Goal: Task Accomplishment & Management: Manage account settings

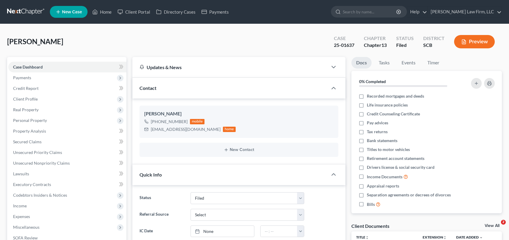
select select "2"
select select "0"
drag, startPoint x: 105, startPoint y: 10, endPoint x: 296, endPoint y: 41, distance: 193.0
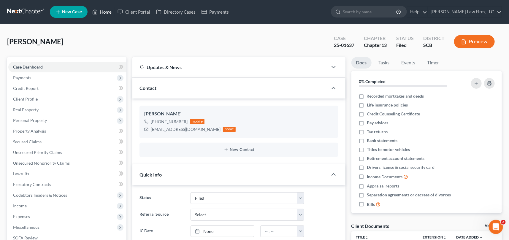
click at [106, 10] on link "Home" at bounding box center [101, 12] width 25 height 11
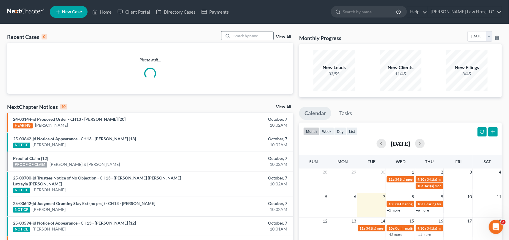
click at [232, 35] on input "search" at bounding box center [253, 35] width 42 height 9
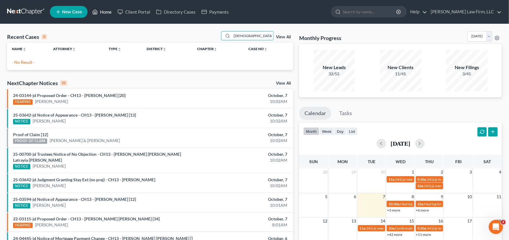
type input "[DEMOGRAPHIC_DATA]"
click at [64, 8] on link "New Case" at bounding box center [69, 12] width 38 height 12
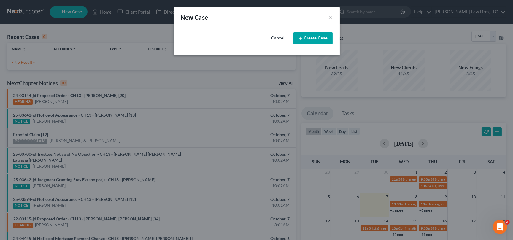
select select "72"
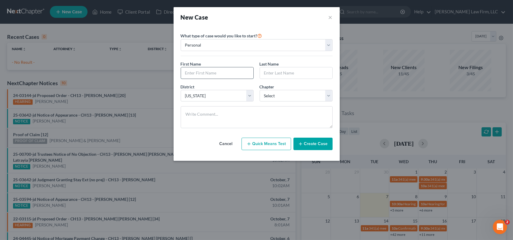
click at [199, 73] on input "text" at bounding box center [217, 72] width 72 height 11
type input "[PERSON_NAME]"
type input "Judski"
click at [329, 95] on select "Select 7 11 12 13" at bounding box center [296, 96] width 73 height 12
select select "3"
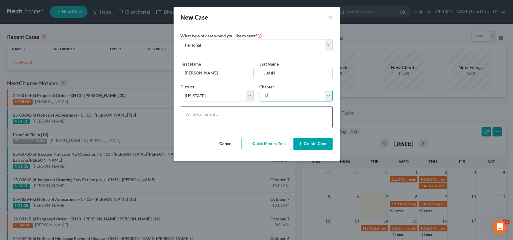
click at [260, 90] on select "Select 7 11 12 13" at bounding box center [296, 96] width 73 height 12
click at [322, 142] on button "Create Case" at bounding box center [312, 144] width 39 height 12
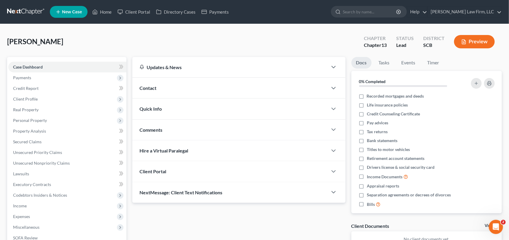
drag, startPoint x: 146, startPoint y: 86, endPoint x: 168, endPoint y: 90, distance: 21.7
click at [146, 86] on span "Contact" at bounding box center [147, 88] width 17 height 6
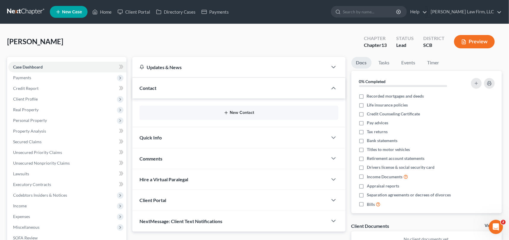
click at [246, 110] on button "New Contact" at bounding box center [238, 112] width 189 height 5
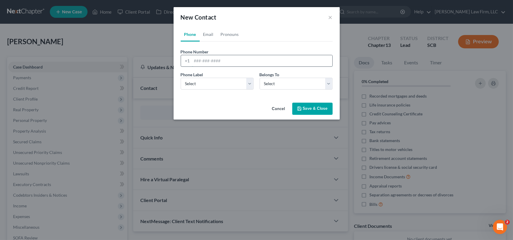
click at [194, 60] on input "tel" at bounding box center [262, 60] width 140 height 11
type input "[PHONE_NUMBER]"
drag, startPoint x: 250, startPoint y: 85, endPoint x: 238, endPoint y: 88, distance: 11.8
click at [249, 85] on select "Select Mobile Home Work Other" at bounding box center [217, 84] width 73 height 12
select select "2"
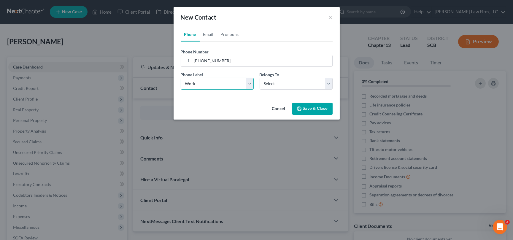
click at [181, 78] on select "Select Mobile Home Work Other" at bounding box center [217, 84] width 73 height 12
click at [272, 85] on select "Select Client Other" at bounding box center [296, 84] width 73 height 12
select select "0"
click at [260, 78] on select "Select Client Other" at bounding box center [296, 84] width 73 height 12
select select "0"
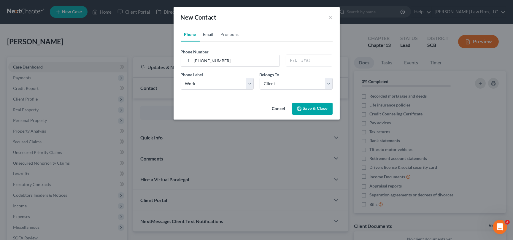
click at [209, 34] on link "Email" at bounding box center [209, 34] width 18 height 14
click at [193, 61] on input "email" at bounding box center [262, 60] width 140 height 11
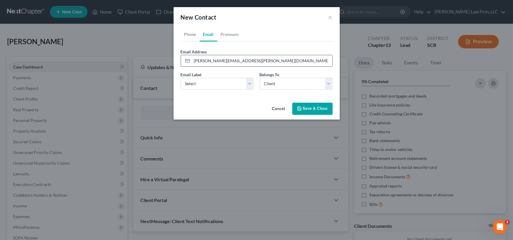
click at [233, 61] on input "[PERSON_NAME][EMAIL_ADDRESS][PERSON_NAME][DOMAIN_NAME]" at bounding box center [262, 60] width 140 height 11
type input "[PERSON_NAME][EMAIL_ADDRESS][PERSON_NAME][DOMAIN_NAME]"
drag, startPoint x: 197, startPoint y: 80, endPoint x: 193, endPoint y: 88, distance: 9.0
click at [197, 80] on select "Select Home Work Other" at bounding box center [217, 84] width 73 height 12
select select "0"
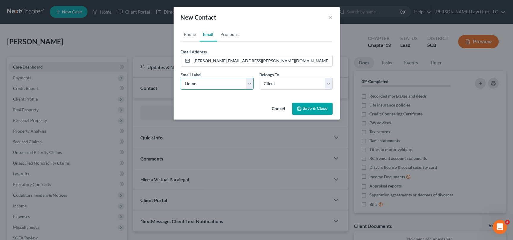
click at [181, 78] on select "Select Home Work Other" at bounding box center [217, 84] width 73 height 12
click at [314, 106] on button "Save & Close" at bounding box center [312, 109] width 40 height 12
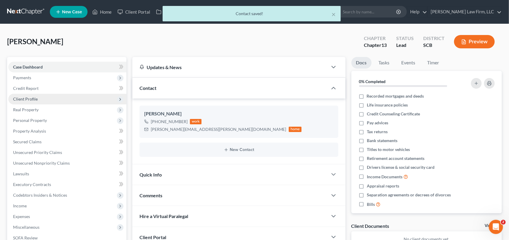
click at [25, 99] on span "Client Profile" at bounding box center [25, 98] width 25 height 5
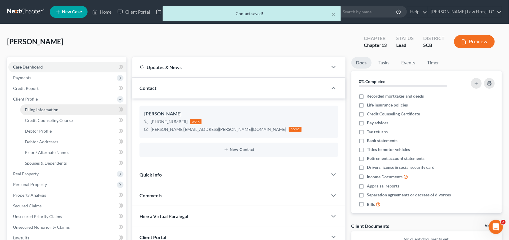
click at [45, 107] on span "Filing Information" at bounding box center [42, 109] width 34 height 5
select select "1"
select select "0"
select select "3"
select select "72"
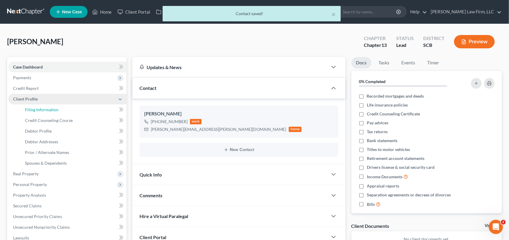
select select "42"
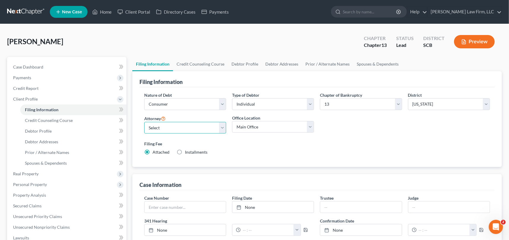
click at [225, 125] on select "Select [PERSON_NAME] - SCB [PERSON_NAME] - SCB" at bounding box center [185, 128] width 82 height 12
select select "1"
click at [144, 122] on select "Select [PERSON_NAME] - SCB [PERSON_NAME] - SCB" at bounding box center [185, 128] width 82 height 12
click at [34, 130] on span "Debtor Profile" at bounding box center [38, 130] width 27 height 5
select select "0"
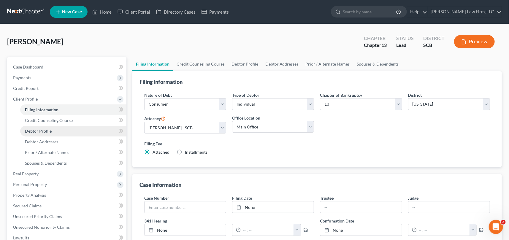
select select "0"
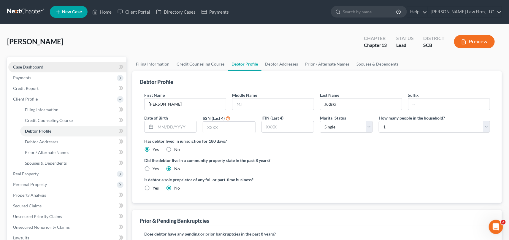
click at [27, 65] on span "Case Dashboard" at bounding box center [28, 66] width 30 height 5
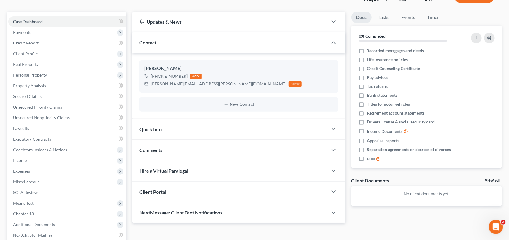
scroll to position [54, 0]
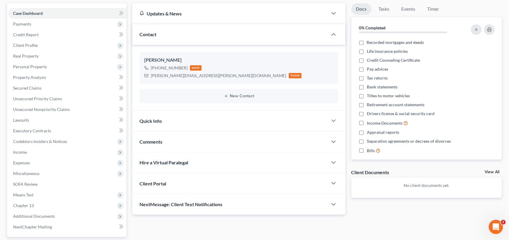
click at [148, 118] on span "Quick Info" at bounding box center [150, 121] width 22 height 6
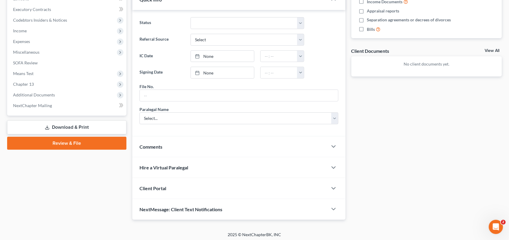
scroll to position [176, 0]
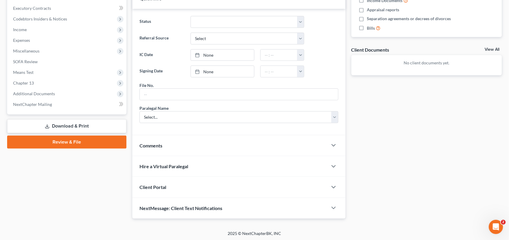
click at [158, 185] on span "Client Portal" at bounding box center [152, 187] width 27 height 6
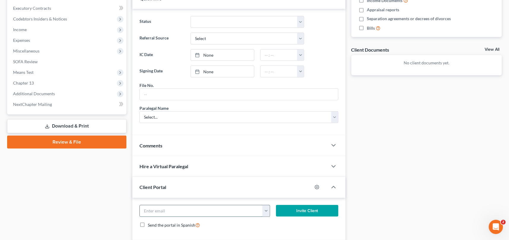
drag, startPoint x: 150, startPoint y: 211, endPoint x: 154, endPoint y: 207, distance: 5.2
click at [154, 208] on input "email" at bounding box center [201, 210] width 123 height 11
click at [182, 209] on input "[PERSON_NAME][EMAIL_ADDRESS][PERSON_NAME][DOMAIN_NAME]" at bounding box center [201, 210] width 123 height 11
type input "[PERSON_NAME][EMAIL_ADDRESS][PERSON_NAME][DOMAIN_NAME]"
click at [313, 208] on button "Invite Client" at bounding box center [307, 211] width 62 height 12
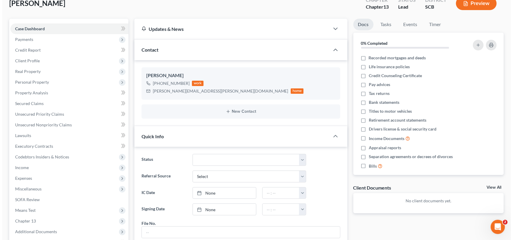
scroll to position [0, 0]
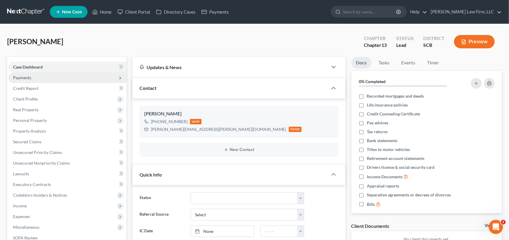
click at [21, 78] on span "Payments" at bounding box center [22, 77] width 18 height 5
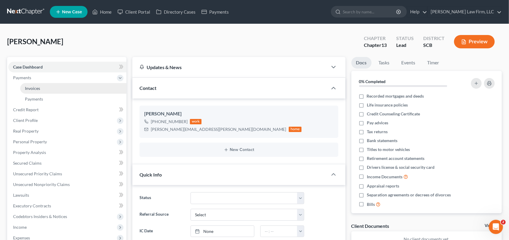
drag, startPoint x: 35, startPoint y: 86, endPoint x: 48, endPoint y: 83, distance: 13.1
click at [36, 86] on span "Invoices" at bounding box center [32, 88] width 15 height 5
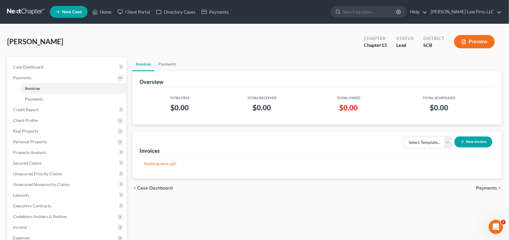
click at [472, 140] on button "New Invoice" at bounding box center [473, 141] width 38 height 11
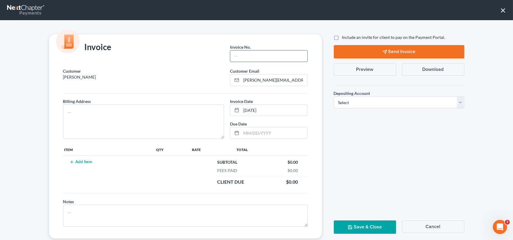
click at [242, 56] on input "text" at bounding box center [268, 55] width 77 height 11
click at [241, 57] on input "text" at bounding box center [268, 55] width 77 height 11
type input "0000"
click at [85, 160] on button "Add Item" at bounding box center [81, 162] width 26 height 5
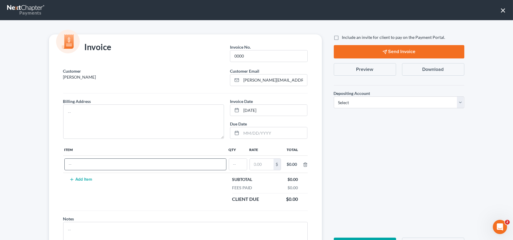
click at [68, 177] on button "Add Item" at bounding box center [81, 179] width 26 height 5
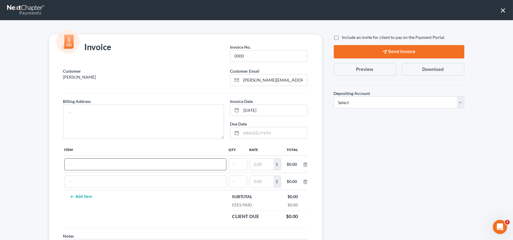
click at [68, 194] on button "Add Item" at bounding box center [81, 196] width 26 height 5
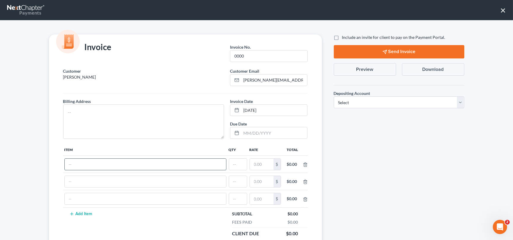
click at [67, 161] on input "text" at bounding box center [145, 164] width 161 height 11
type input "Chapter 13 fees"
type input "1"
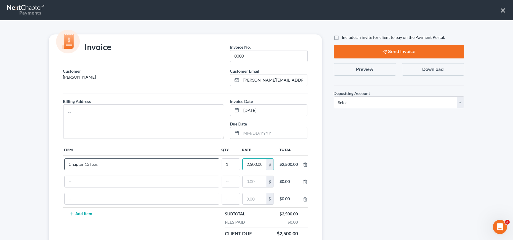
scroll to position [0, 1]
type input "2,500.00"
click at [349, 103] on select "Select Operation Trust" at bounding box center [399, 102] width 131 height 12
select select "1"
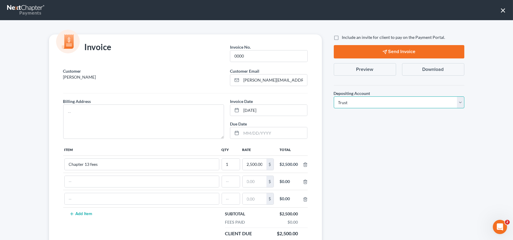
click at [334, 96] on select "Select Operation Trust" at bounding box center [399, 102] width 131 height 12
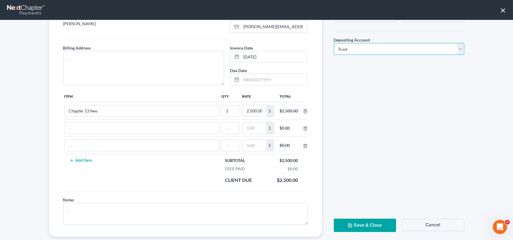
scroll to position [54, 0]
click at [357, 220] on button "Save & Close" at bounding box center [365, 224] width 62 height 13
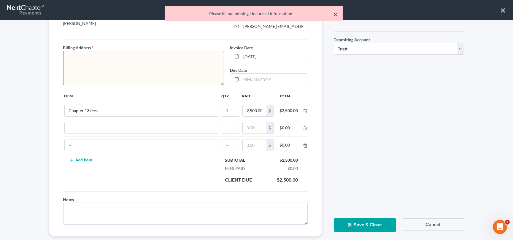
click at [336, 13] on button "×" at bounding box center [336, 14] width 4 height 7
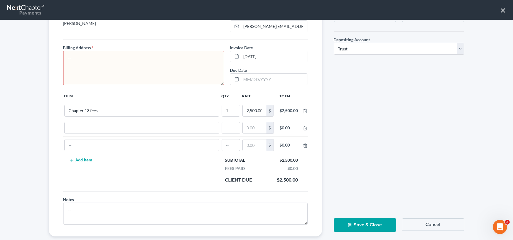
click at [87, 59] on textarea at bounding box center [143, 68] width 161 height 34
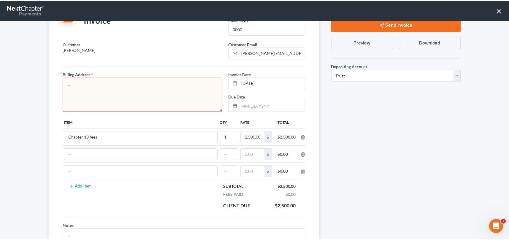
scroll to position [64, 0]
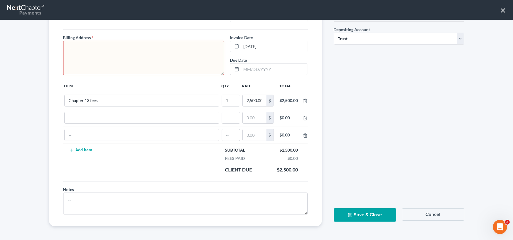
click at [431, 213] on button "Cancel" at bounding box center [433, 214] width 62 height 12
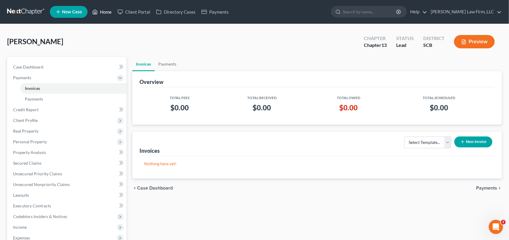
click at [106, 10] on link "Home" at bounding box center [101, 12] width 25 height 11
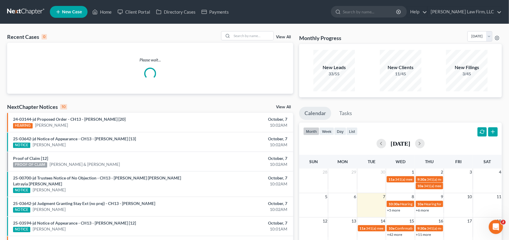
click at [242, 30] on div "Recent Cases 0 View All Please wait... NextChapter Notices 10 View All 24-03144…" at bounding box center [254, 178] width 509 height 308
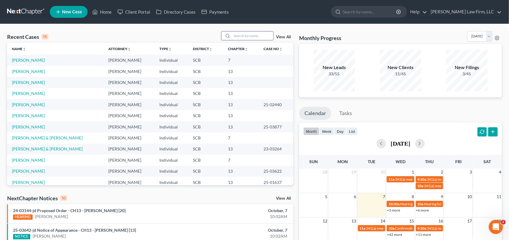
click at [237, 36] on input "search" at bounding box center [253, 35] width 42 height 9
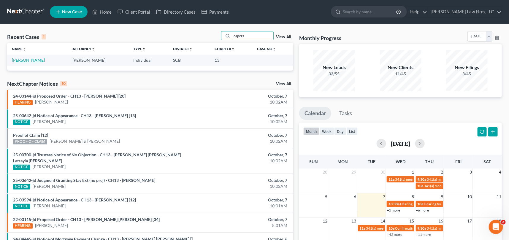
type input "capers"
click at [28, 58] on link "[PERSON_NAME]" at bounding box center [28, 60] width 33 height 5
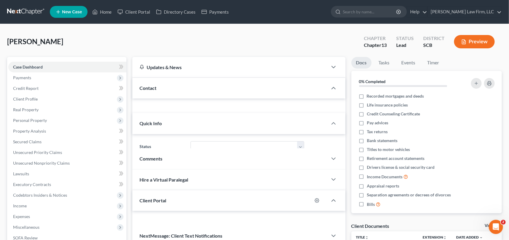
select select "0"
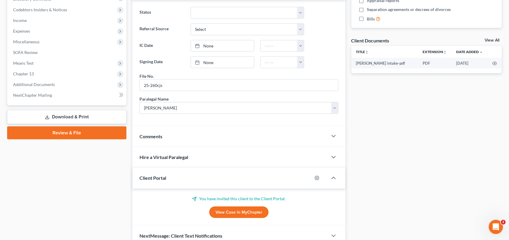
scroll to position [213, 0]
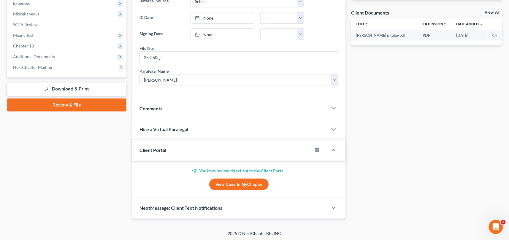
click at [182, 205] on span "NextMessage: Client Text Notifications" at bounding box center [180, 208] width 83 height 6
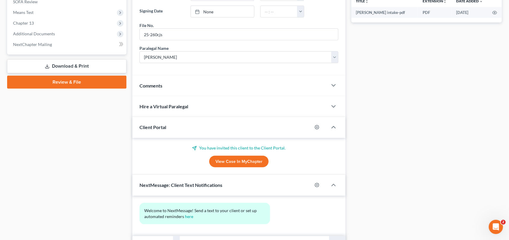
scroll to position [267, 0]
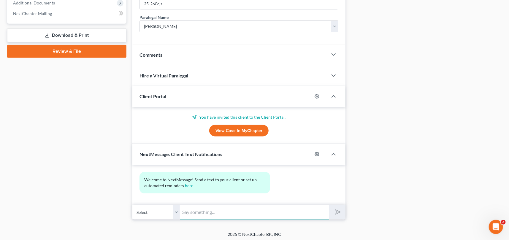
click at [188, 208] on input "text" at bounding box center [254, 212] width 149 height 15
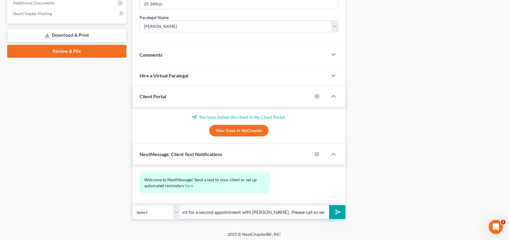
scroll to position [0, 194]
drag, startPoint x: 304, startPoint y: 211, endPoint x: 325, endPoint y: 212, distance: 20.5
click at [325, 212] on input "Good Morning [PERSON_NAME]! I am trying to get in touch with you as you had an …" at bounding box center [254, 212] width 149 height 15
type input "Good Morning [PERSON_NAME]! I am trying to get in touch with you as you had an …"
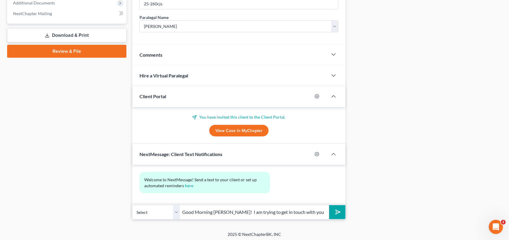
click at [335, 206] on button "submit" at bounding box center [337, 212] width 16 height 14
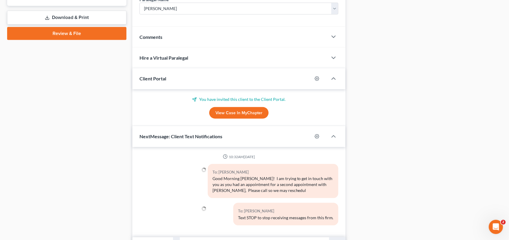
scroll to position [294, 0]
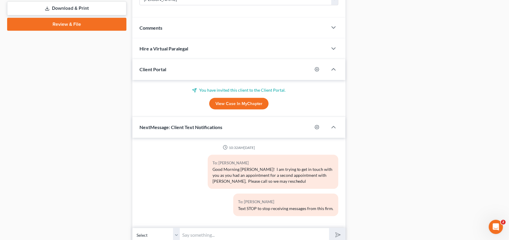
click at [188, 231] on input "text" at bounding box center [254, 235] width 149 height 15
click at [272, 234] on input "your appointment. [PHONE_NUMBER]. thanks! [PERSON_NAME]" at bounding box center [254, 235] width 149 height 15
type input "your appointment. [PHONE_NUMBER]. thanks! [PERSON_NAME]"
click at [335, 231] on icon "submit" at bounding box center [336, 235] width 8 height 8
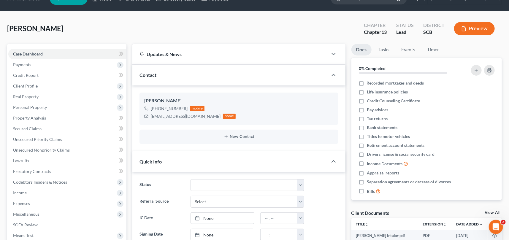
scroll to position [0, 0]
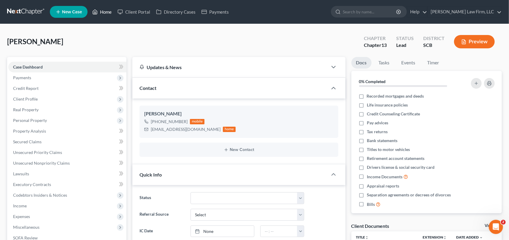
click at [110, 9] on link "Home" at bounding box center [101, 12] width 25 height 11
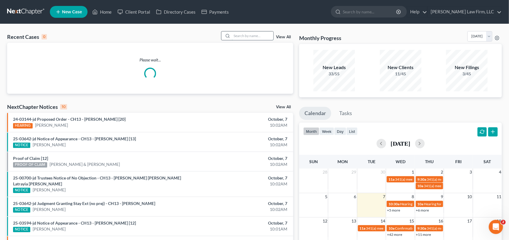
click at [234, 38] on input "search" at bounding box center [253, 35] width 42 height 9
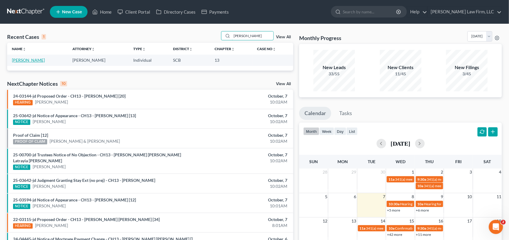
type input "[PERSON_NAME]"
click at [30, 58] on link "[PERSON_NAME]" at bounding box center [28, 60] width 33 height 5
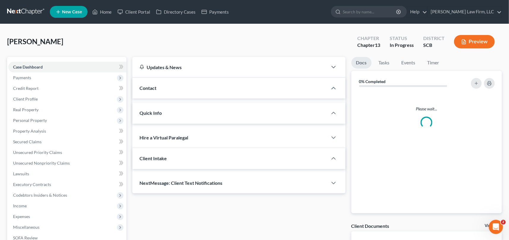
select select "0"
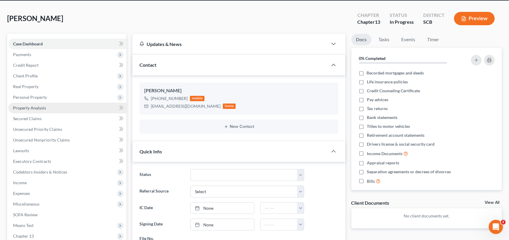
scroll to position [54, 0]
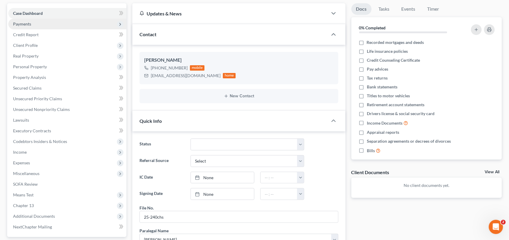
click at [18, 23] on span "Payments" at bounding box center [22, 23] width 18 height 5
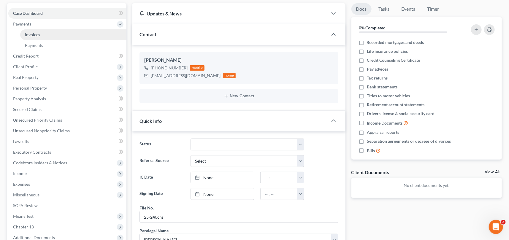
click at [34, 32] on span "Invoices" at bounding box center [32, 34] width 15 height 5
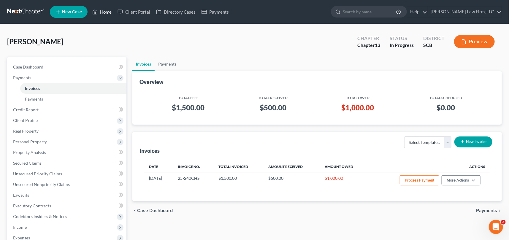
click at [106, 9] on link "Home" at bounding box center [101, 12] width 25 height 11
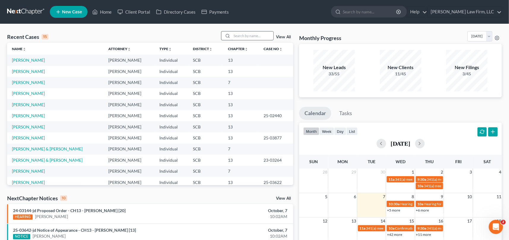
click at [237, 36] on input "search" at bounding box center [253, 35] width 42 height 9
type input "[PERSON_NAME]"
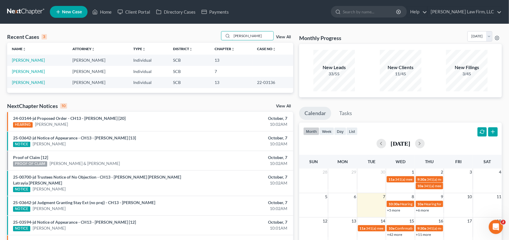
drag, startPoint x: 246, startPoint y: 36, endPoint x: 212, endPoint y: 40, distance: 34.3
click at [216, 38] on div "Recent Cases 3 [PERSON_NAME] View All" at bounding box center [150, 37] width 286 height 12
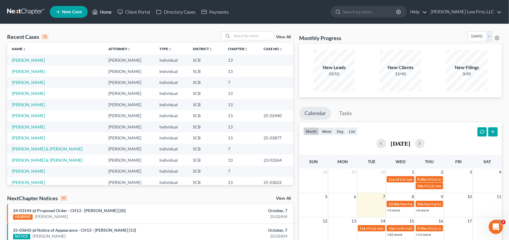
click at [105, 9] on link "Home" at bounding box center [101, 12] width 25 height 11
drag, startPoint x: 105, startPoint y: 11, endPoint x: 195, endPoint y: 28, distance: 91.5
click at [105, 11] on link "Home" at bounding box center [101, 12] width 25 height 11
click at [241, 38] on input "search" at bounding box center [253, 35] width 42 height 9
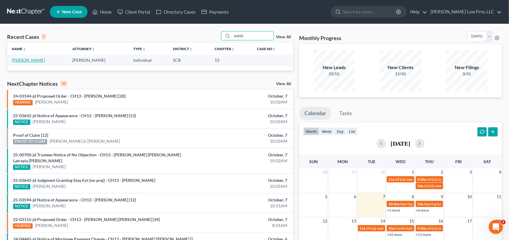
type input "Judski"
click at [35, 59] on link "[PERSON_NAME]" at bounding box center [28, 60] width 33 height 5
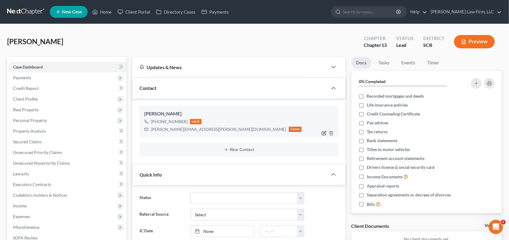
click at [325, 131] on icon "button" at bounding box center [324, 133] width 5 height 5
select select "2"
select select "0"
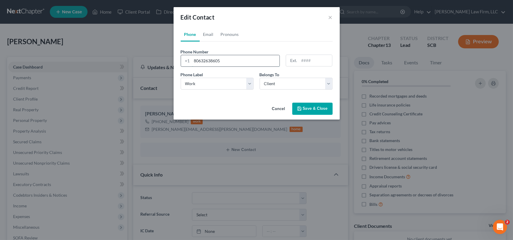
click at [199, 60] on input "80632638605" at bounding box center [236, 60] width 88 height 11
type input "8032638605"
drag, startPoint x: 221, startPoint y: 60, endPoint x: 183, endPoint y: 61, distance: 38.0
click at [188, 61] on div "[PHONE_NUMBER]" at bounding box center [230, 61] width 99 height 12
click at [315, 107] on button "Save & Close" at bounding box center [312, 109] width 40 height 12
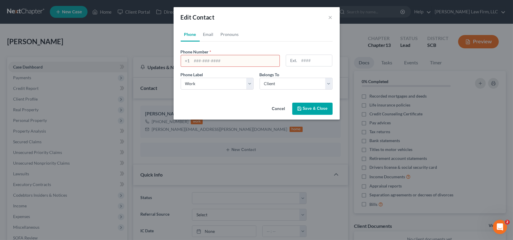
click at [197, 59] on input "tel" at bounding box center [236, 60] width 88 height 11
type input "[PHONE_NUMBER]"
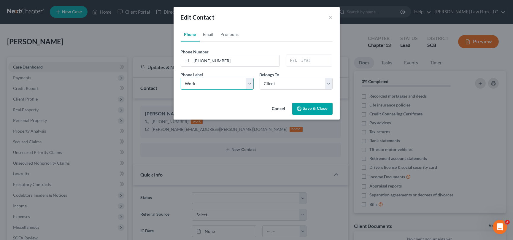
drag, startPoint x: 253, startPoint y: 81, endPoint x: 208, endPoint y: 89, distance: 45.1
click at [253, 81] on select "Select Mobile Home Work Other" at bounding box center [217, 84] width 73 height 12
select select "0"
click at [181, 78] on select "Select Mobile Home Work Other" at bounding box center [217, 84] width 73 height 12
click at [318, 107] on button "Save & Close" at bounding box center [312, 109] width 40 height 12
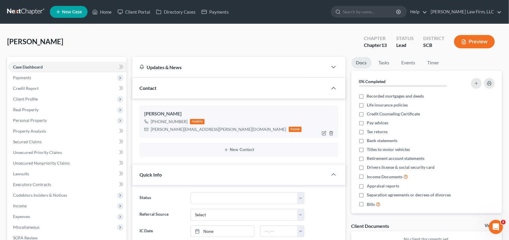
click at [182, 121] on div "[PHONE_NUMBER]" at bounding box center [169, 122] width 37 height 6
click at [324, 133] on icon "button" at bounding box center [324, 133] width 5 height 5
select select "0"
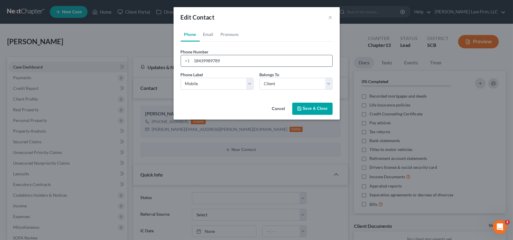
click at [219, 61] on input "18439989789" at bounding box center [262, 60] width 140 height 11
type input "18439989780"
click at [312, 107] on button "Save & Close" at bounding box center [312, 109] width 40 height 12
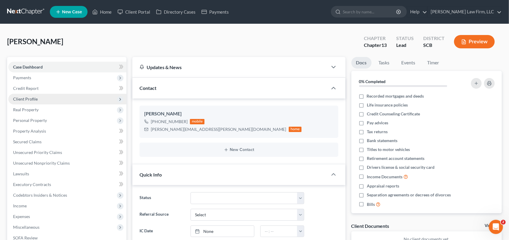
click at [25, 98] on span "Client Profile" at bounding box center [25, 98] width 25 height 5
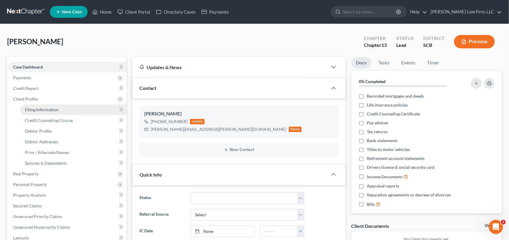
click at [37, 106] on link "Filing Information" at bounding box center [73, 109] width 106 height 11
select select "1"
select select "0"
select select "3"
select select "72"
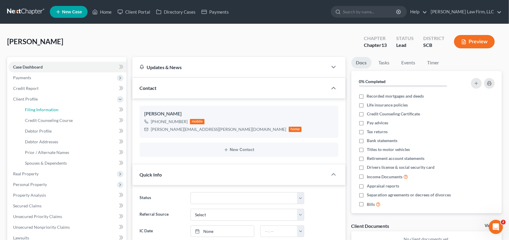
select select "1"
select select "42"
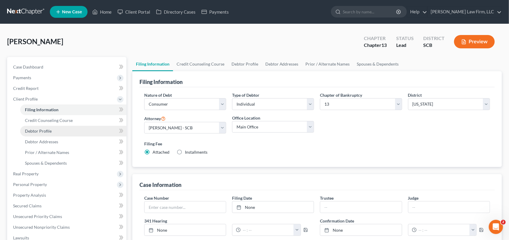
click at [38, 129] on span "Debtor Profile" at bounding box center [38, 130] width 27 height 5
select select "0"
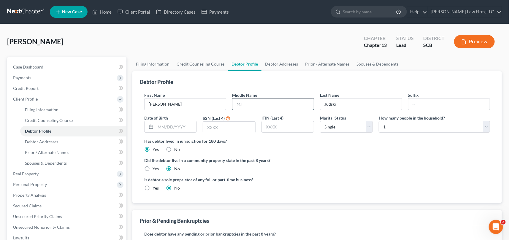
drag, startPoint x: 240, startPoint y: 102, endPoint x: 243, endPoint y: 98, distance: 5.3
click at [240, 102] on input "text" at bounding box center [272, 104] width 81 height 11
drag, startPoint x: 52, startPoint y: 139, endPoint x: 145, endPoint y: 122, distance: 94.6
click at [52, 139] on span "Debtor Addresses" at bounding box center [41, 141] width 33 height 5
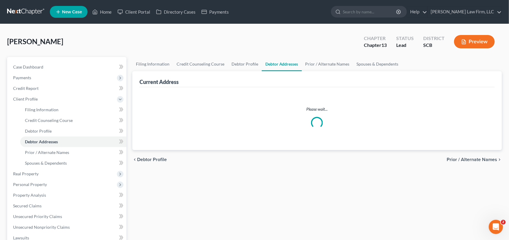
select select "0"
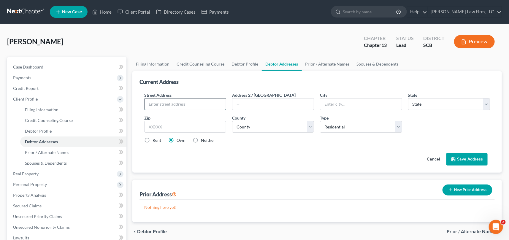
click at [155, 105] on input "text" at bounding box center [185, 104] width 81 height 11
type input "[STREET_ADDRESS][PERSON_NAME]"
type input "[PERSON_NAME][GEOGRAPHIC_DATA]"
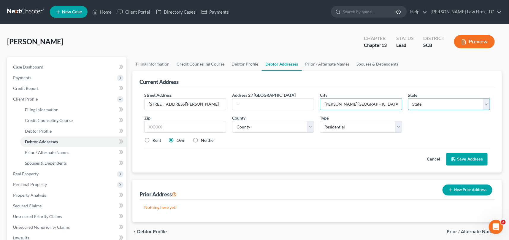
click at [429, 101] on select "State [US_STATE] AK AR AZ CA CO CT DE DC [GEOGRAPHIC_DATA] [GEOGRAPHIC_DATA] GU…" at bounding box center [449, 104] width 82 height 12
select select "42"
drag, startPoint x: 418, startPoint y: 102, endPoint x: 350, endPoint y: 110, distance: 68.1
click at [418, 102] on select "State [US_STATE] AK AR AZ CA CO CT DE DC [GEOGRAPHIC_DATA] [GEOGRAPHIC_DATA] GU…" at bounding box center [449, 104] width 82 height 12
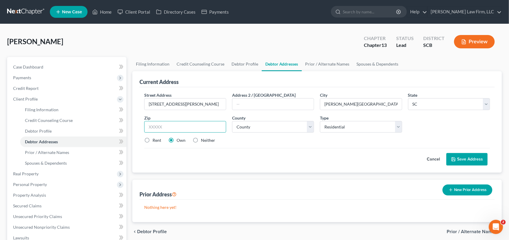
click at [153, 122] on input "text" at bounding box center [185, 127] width 82 height 12
type input "29455"
drag, startPoint x: 230, startPoint y: 124, endPoint x: 252, endPoint y: 131, distance: 22.7
click at [235, 127] on div "County * County [GEOGRAPHIC_DATA] [GEOGRAPHIC_DATA] [GEOGRAPHIC_DATA] [GEOGRAPH…" at bounding box center [273, 124] width 88 height 18
drag, startPoint x: 250, startPoint y: 128, endPoint x: 253, endPoint y: 139, distance: 10.8
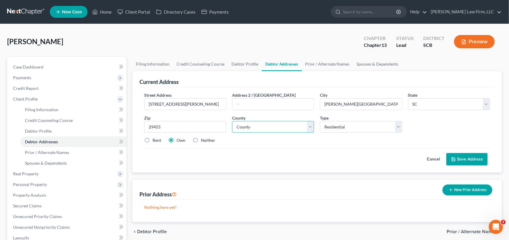
click at [251, 129] on select "County [GEOGRAPHIC_DATA] [GEOGRAPHIC_DATA] [GEOGRAPHIC_DATA] [GEOGRAPHIC_DATA] …" at bounding box center [273, 127] width 82 height 12
select select "9"
click at [232, 121] on select "County [GEOGRAPHIC_DATA] [GEOGRAPHIC_DATA] [GEOGRAPHIC_DATA] [GEOGRAPHIC_DATA] …" at bounding box center [273, 127] width 82 height 12
drag, startPoint x: 469, startPoint y: 157, endPoint x: 440, endPoint y: 152, distance: 29.5
click at [470, 157] on button "Save Address" at bounding box center [466, 159] width 41 height 12
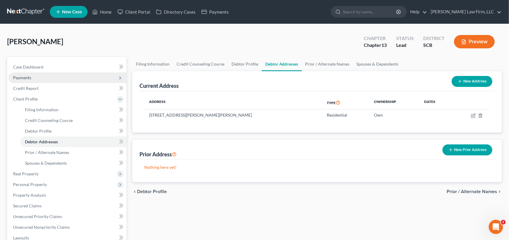
click at [26, 76] on span "Payments" at bounding box center [22, 77] width 18 height 5
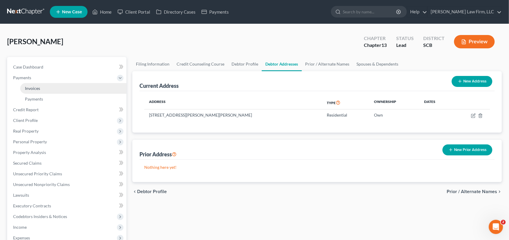
click at [35, 86] on span "Invoices" at bounding box center [32, 88] width 15 height 5
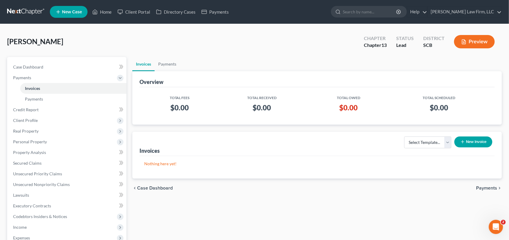
click at [480, 138] on button "New Invoice" at bounding box center [473, 141] width 38 height 11
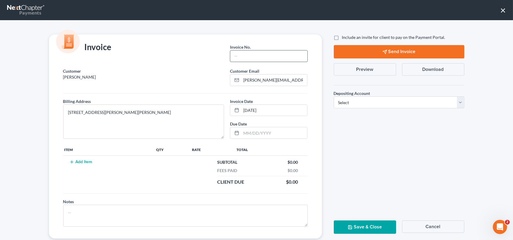
click at [244, 50] on input "text" at bounding box center [268, 55] width 77 height 11
type input "00000"
click at [77, 160] on button "Add Item" at bounding box center [81, 162] width 26 height 5
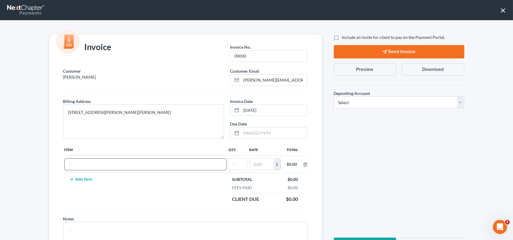
click at [69, 163] on input "text" at bounding box center [145, 164] width 161 height 11
drag, startPoint x: 83, startPoint y: 165, endPoint x: 83, endPoint y: 162, distance: 3.0
click at [83, 162] on input "Chapter 113 fees" at bounding box center [145, 164] width 161 height 11
type input "Chapter 13 fees"
click at [230, 160] on input "text" at bounding box center [238, 164] width 18 height 11
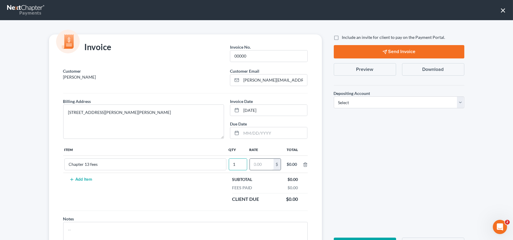
type input "1"
click at [256, 160] on input "text" at bounding box center [262, 164] width 24 height 11
type input "2,500.00"
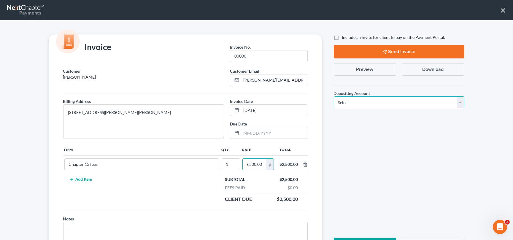
scroll to position [0, 0]
click at [458, 99] on select "Select Operation Trust" at bounding box center [399, 102] width 131 height 12
select select "1"
click at [334, 96] on select "Select Operation Trust" at bounding box center [399, 102] width 131 height 12
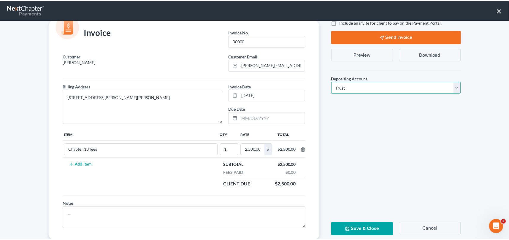
scroll to position [29, 0]
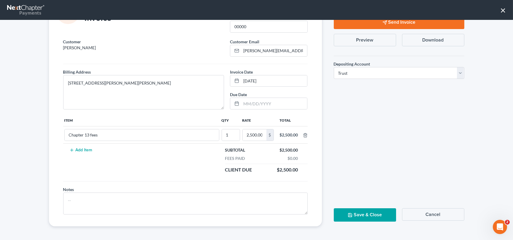
click at [365, 212] on button "Save & Close" at bounding box center [365, 214] width 62 height 13
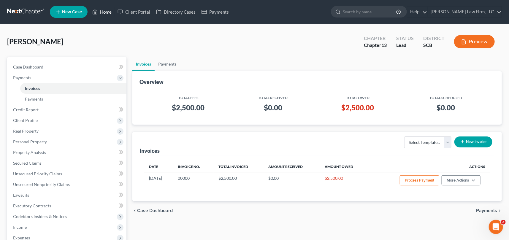
click at [104, 10] on link "Home" at bounding box center [101, 12] width 25 height 11
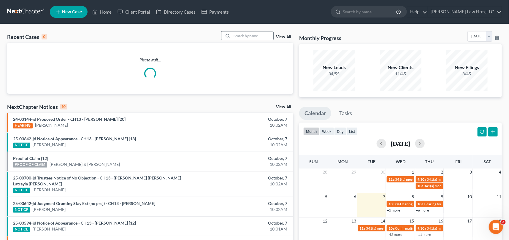
click at [233, 34] on input "search" at bounding box center [253, 35] width 42 height 9
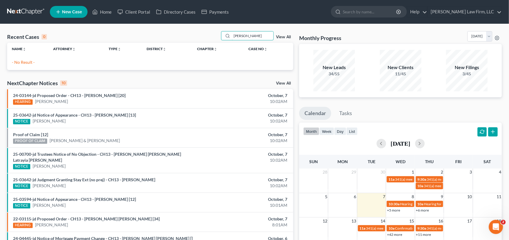
type input "[PERSON_NAME]"
drag, startPoint x: 234, startPoint y: 35, endPoint x: 291, endPoint y: 33, distance: 57.0
click at [291, 33] on div "[PERSON_NAME] View All" at bounding box center [257, 35] width 72 height 9
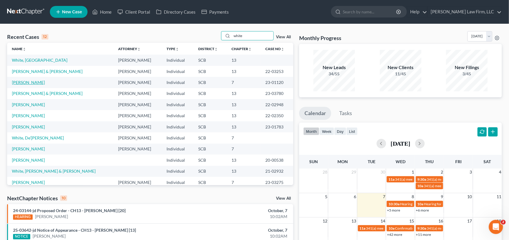
type input "white"
click at [28, 82] on link "[PERSON_NAME]" at bounding box center [28, 82] width 33 height 5
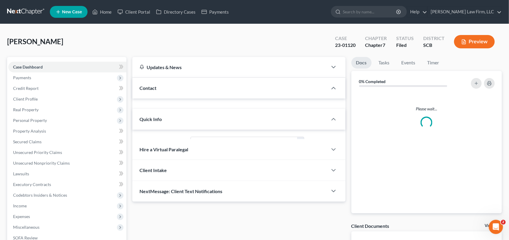
select select "0"
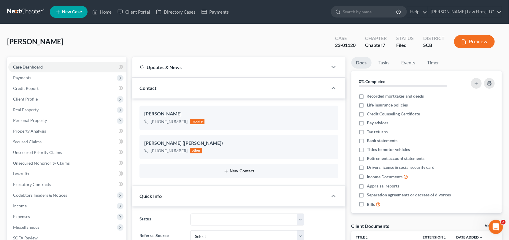
scroll to position [27, 0]
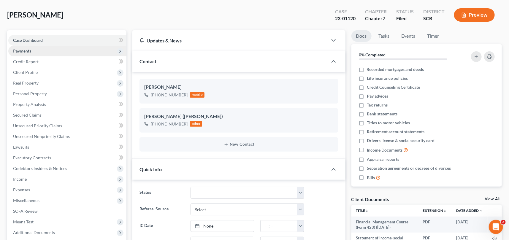
drag, startPoint x: 22, startPoint y: 48, endPoint x: 25, endPoint y: 46, distance: 3.7
click at [25, 46] on span "Payments" at bounding box center [67, 51] width 118 height 11
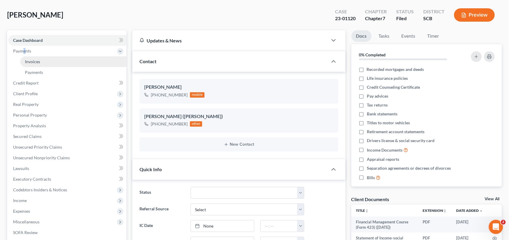
click at [34, 61] on span "Invoices" at bounding box center [32, 61] width 15 height 5
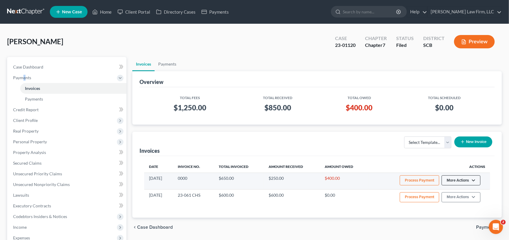
click at [465, 177] on button "More Actions" at bounding box center [461, 180] width 39 height 10
click at [455, 202] on link "Record Cash or Check Payment" at bounding box center [468, 203] width 69 height 10
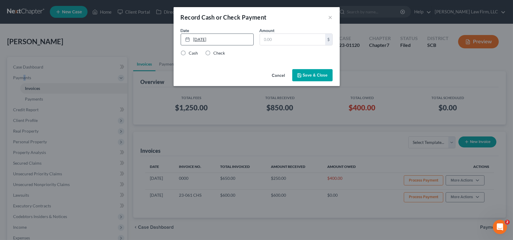
type input "[DATE]"
click at [201, 38] on link "[DATE]" at bounding box center [217, 39] width 72 height 11
drag, startPoint x: 207, startPoint y: 96, endPoint x: 224, endPoint y: 55, distance: 43.7
drag, startPoint x: 265, startPoint y: 40, endPoint x: 275, endPoint y: 34, distance: 11.5
click at [271, 37] on input "text" at bounding box center [292, 39] width 65 height 11
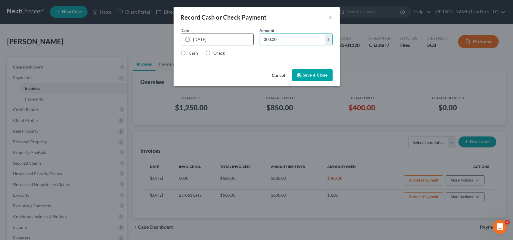
type input "300.00"
click at [189, 54] on label "Cash" at bounding box center [193, 53] width 9 height 6
click at [191, 54] on input "Cash" at bounding box center [193, 52] width 4 height 4
radio input "true"
click at [322, 75] on button "Save & Close" at bounding box center [312, 75] width 40 height 12
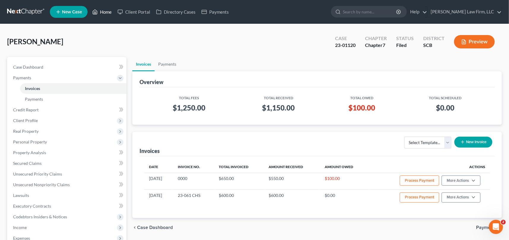
click at [106, 10] on link "Home" at bounding box center [101, 12] width 25 height 11
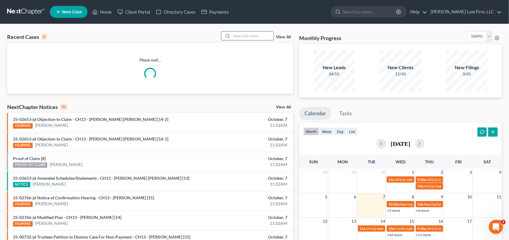
click at [235, 36] on input "search" at bounding box center [253, 35] width 42 height 9
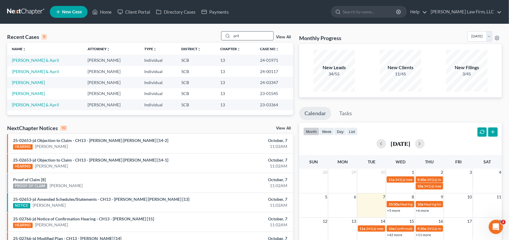
click at [237, 36] on input "pril" at bounding box center [253, 35] width 42 height 9
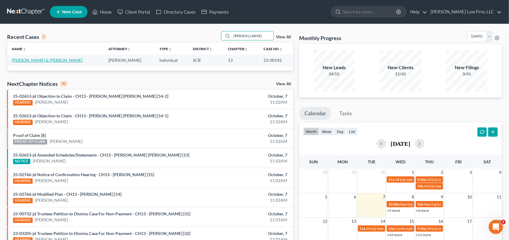
type input "[PERSON_NAME]"
click at [49, 60] on link "[PERSON_NAME] & [PERSON_NAME]" at bounding box center [47, 60] width 71 height 5
select select "1"
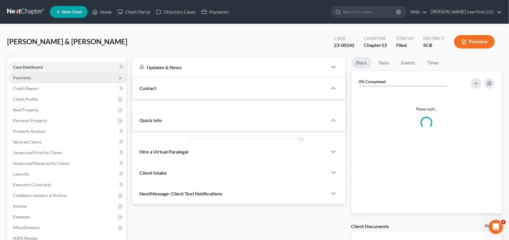
select select "0"
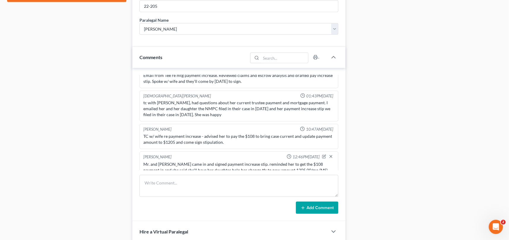
scroll to position [297, 0]
